Goal: Task Accomplishment & Management: Use online tool/utility

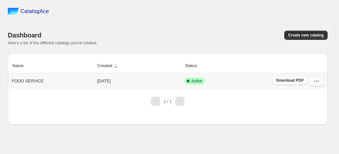
click at [316, 81] on icon "button" at bounding box center [316, 81] width 7 height 7
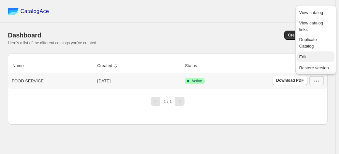
click at [307, 57] on span "Edit" at bounding box center [315, 57] width 33 height 7
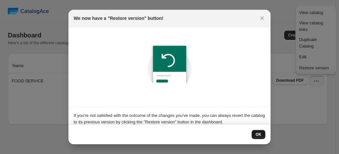
click at [259, 137] on button "OK" at bounding box center [259, 134] width 14 height 9
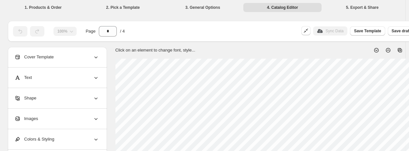
scroll to position [0, 61]
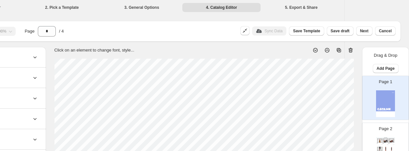
click at [339, 139] on img at bounding box center [380, 140] width 6 height 4
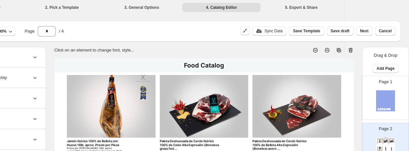
click at [273, 31] on p "Sync Data" at bounding box center [273, 30] width 18 height 5
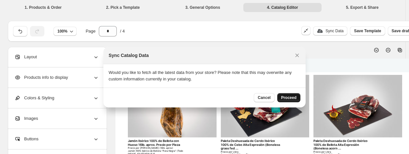
click at [293, 96] on span "Proceed" at bounding box center [288, 97] width 15 height 5
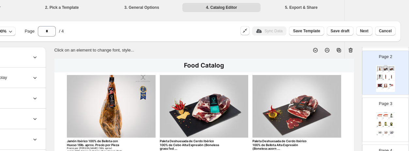
scroll to position [75, 0]
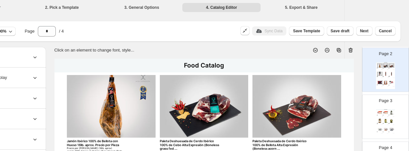
click at [339, 112] on div "Page 3 Food Catalog Costillitas de Cordero de España Precio por 1 LB Caja 10 Pa…" at bounding box center [382, 114] width 41 height 44
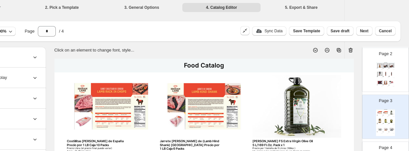
click at [279, 36] on div "Sync Data Save Template Save draft Next Cancel" at bounding box center [317, 31] width 155 height 10
click at [278, 33] on p "Sync Data" at bounding box center [273, 30] width 18 height 5
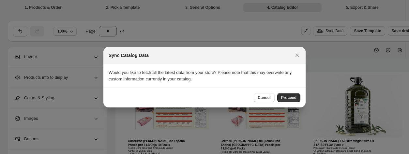
click at [294, 89] on div "Cancel Proceed" at bounding box center [204, 98] width 202 height 20
click at [297, 98] on button "Proceed" at bounding box center [288, 97] width 23 height 9
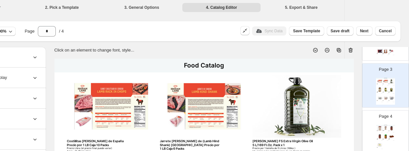
scroll to position [64, 61]
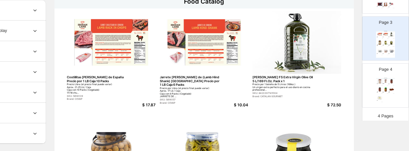
click at [339, 88] on img at bounding box center [386, 89] width 6 height 4
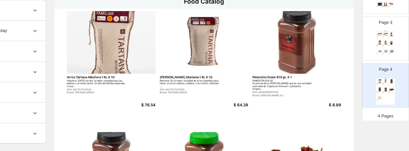
scroll to position [0, 61]
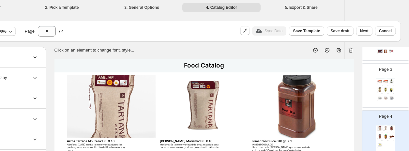
click at [286, 31] on div "Sync Data" at bounding box center [269, 30] width 34 height 9
click at [193, 43] on div "Click on an element to change font, style..." at bounding box center [201, 48] width 305 height 12
click at [339, 140] on div "Page 4 Food Catalog Arroz Tartana Albufera 1 KL X 10 Albufera: Hoy en día, la m…" at bounding box center [382, 130] width 41 height 44
click at [280, 31] on div "Sync Data" at bounding box center [269, 30] width 34 height 9
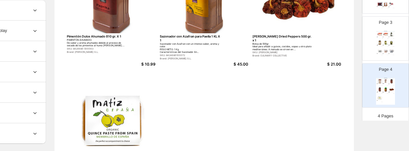
scroll to position [149, 61]
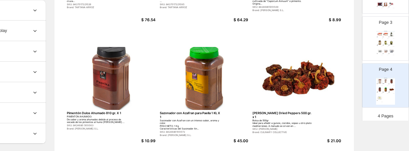
click at [339, 41] on div "Page 3 Food Catalog Costillitas de Cordero de España Precio por 1 LB Caja 10 Pa…" at bounding box center [382, 36] width 41 height 44
type input "*"
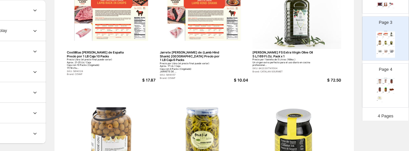
scroll to position [0, 61]
